Goal: Task Accomplishment & Management: Manage account settings

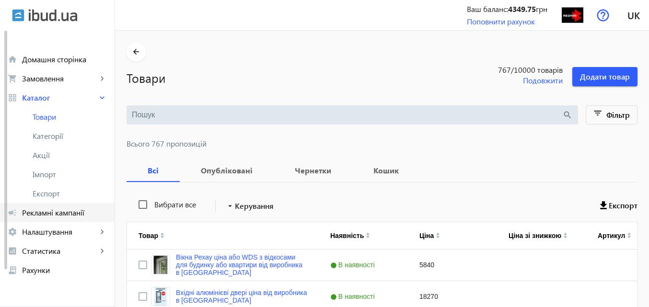
click at [84, 212] on span "Рекламні кампанії" at bounding box center [64, 213] width 85 height 10
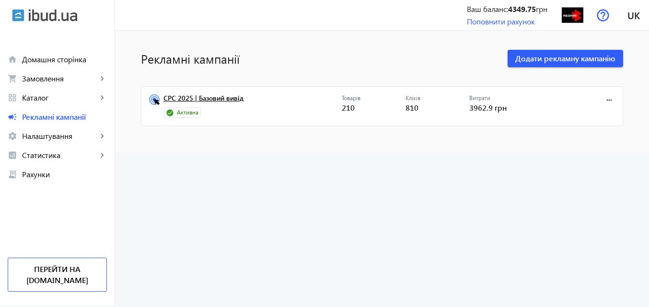
click at [198, 95] on link "CPC 2025 | Базовий вивід" at bounding box center [253, 100] width 178 height 13
